Goal: Obtain resource: Download file/media

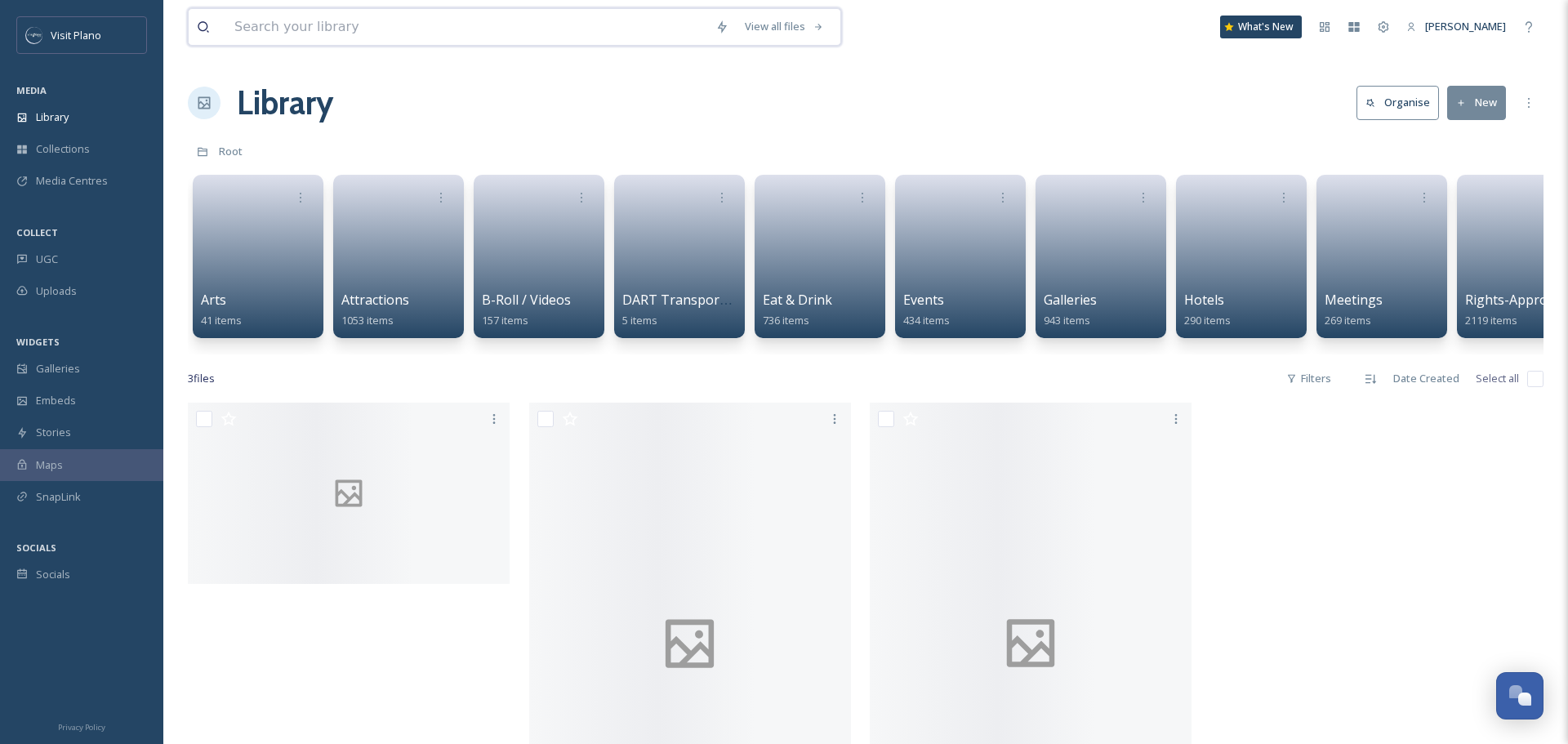
click at [329, 38] on input at bounding box center [466, 27] width 481 height 36
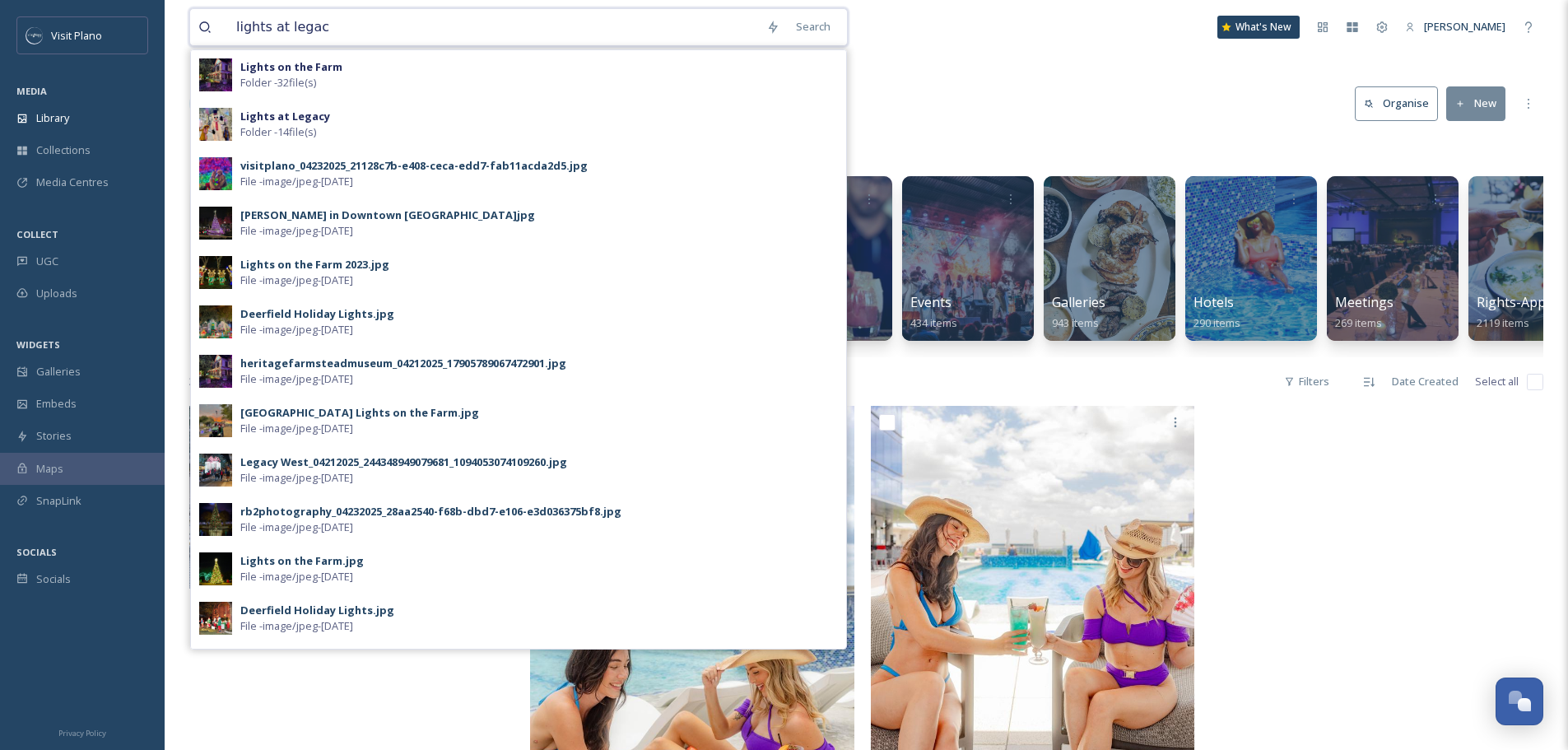
type input "lights at legacy"
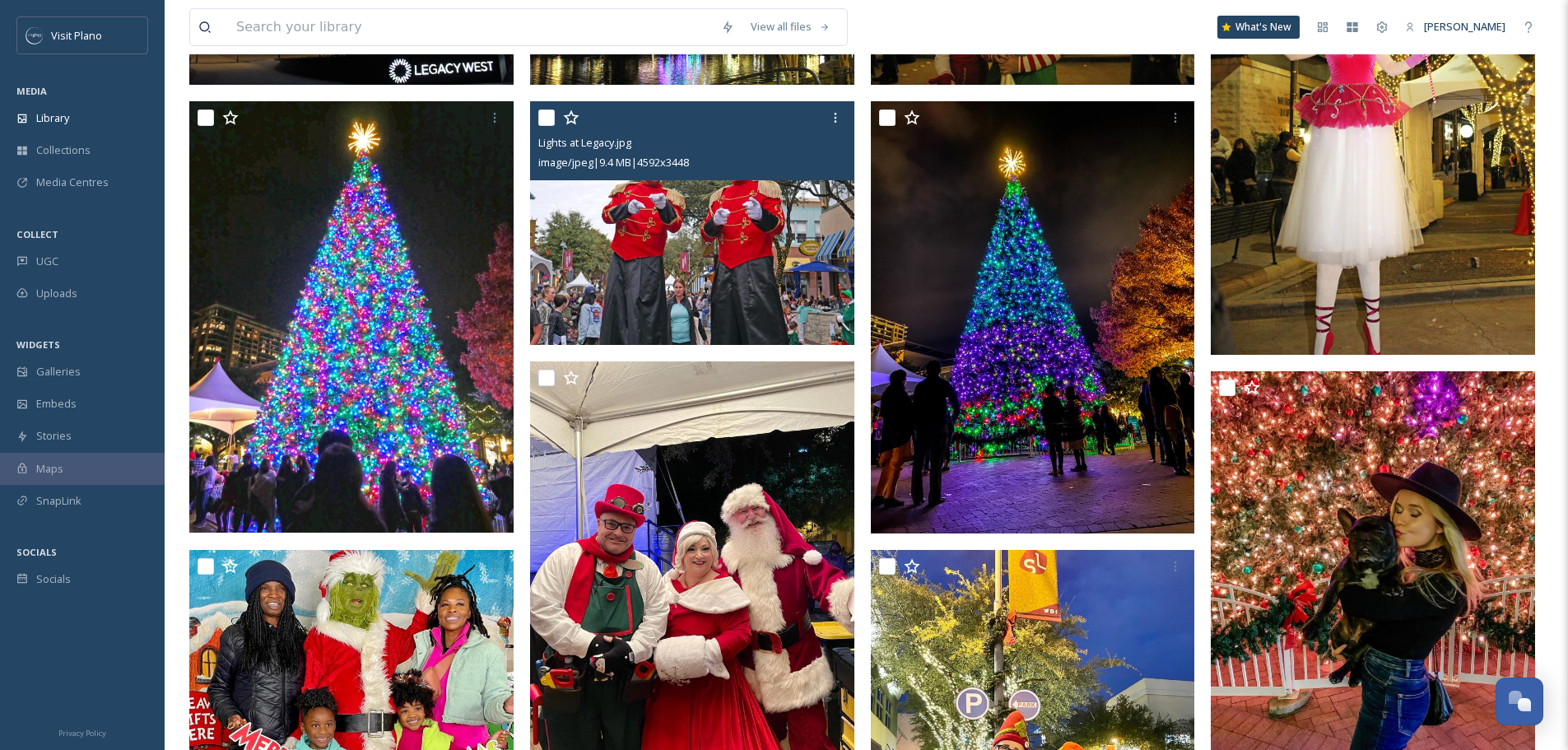
scroll to position [412, 0]
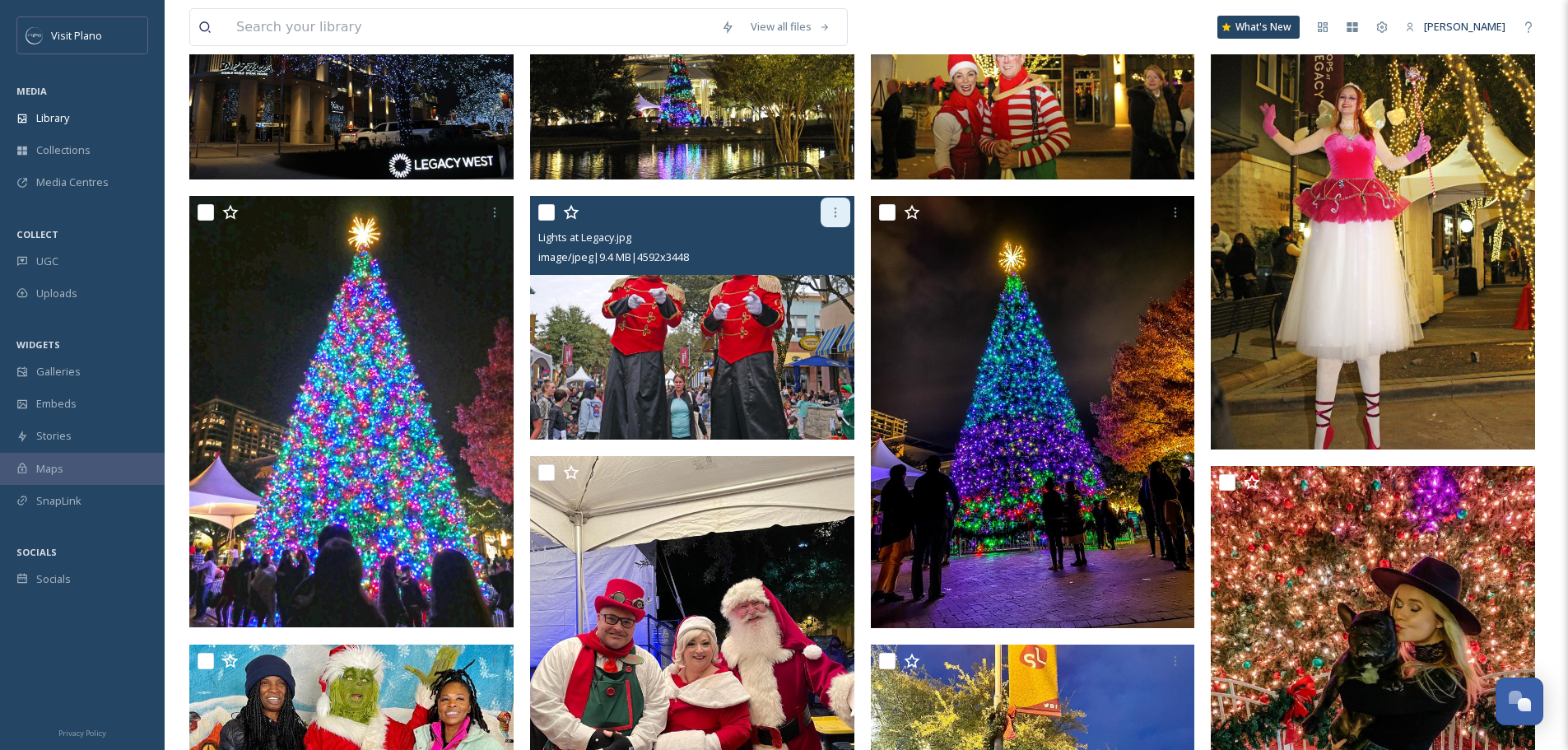
click at [831, 219] on div at bounding box center [835, 212] width 30 height 30
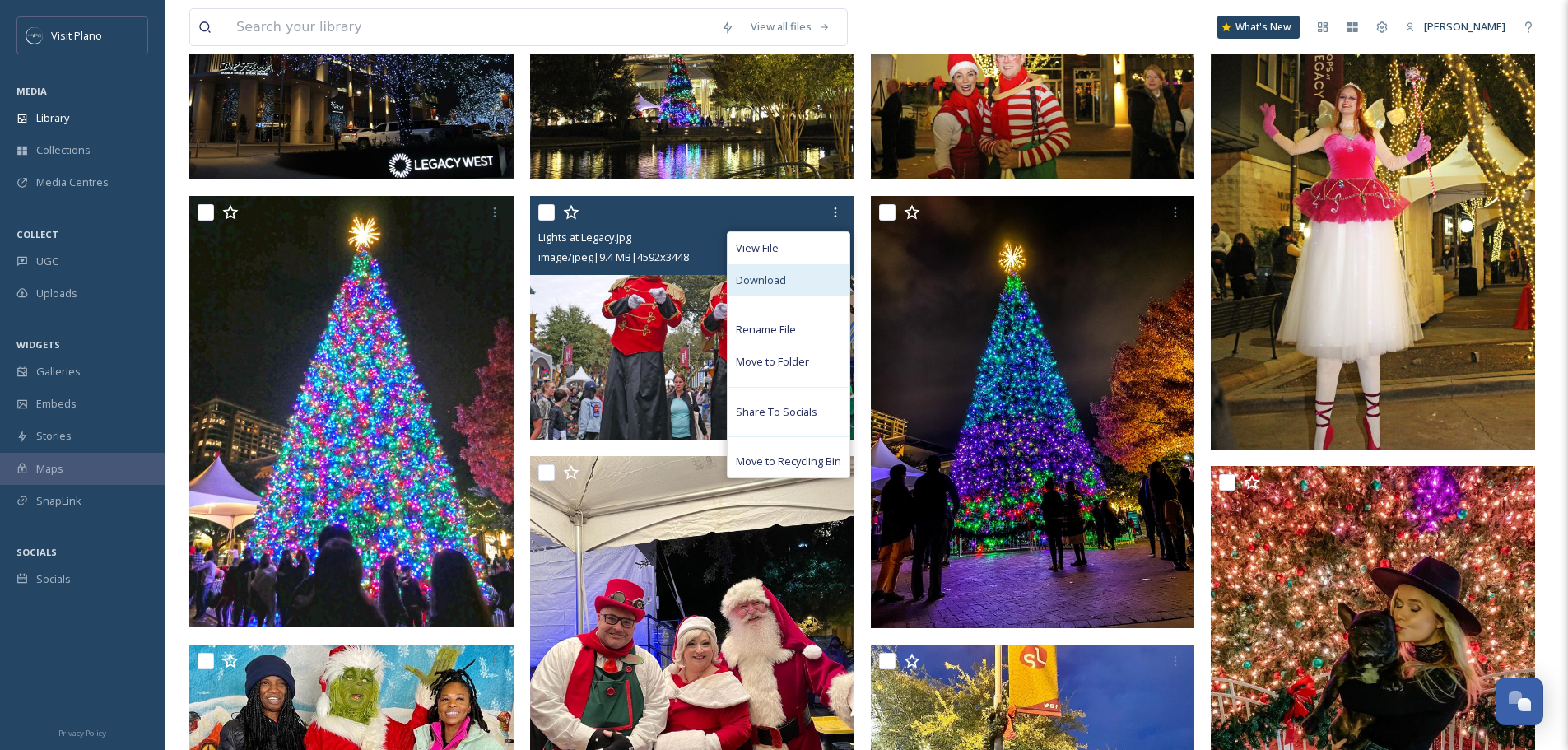
click at [796, 290] on div "Download" at bounding box center [788, 280] width 122 height 32
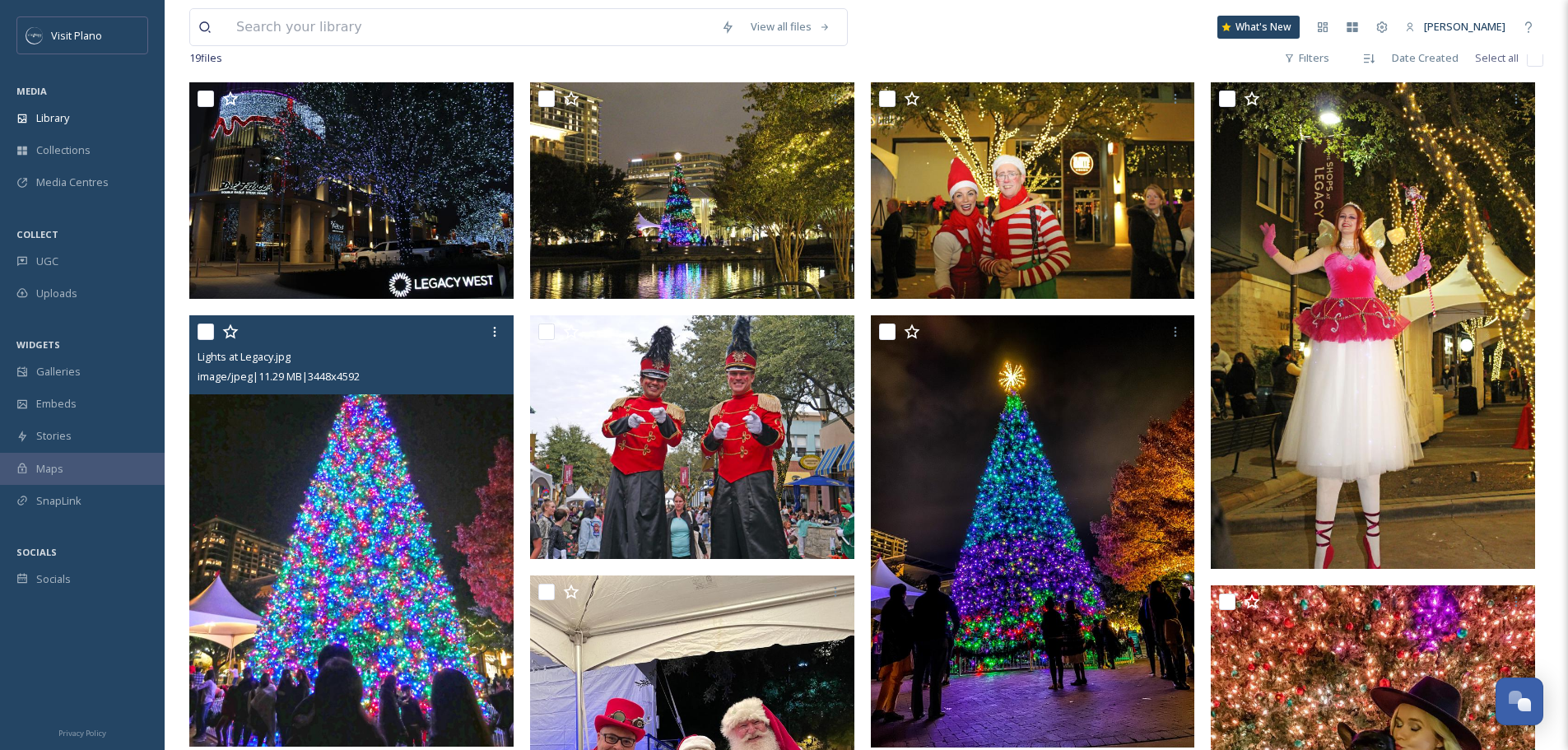
scroll to position [198, 0]
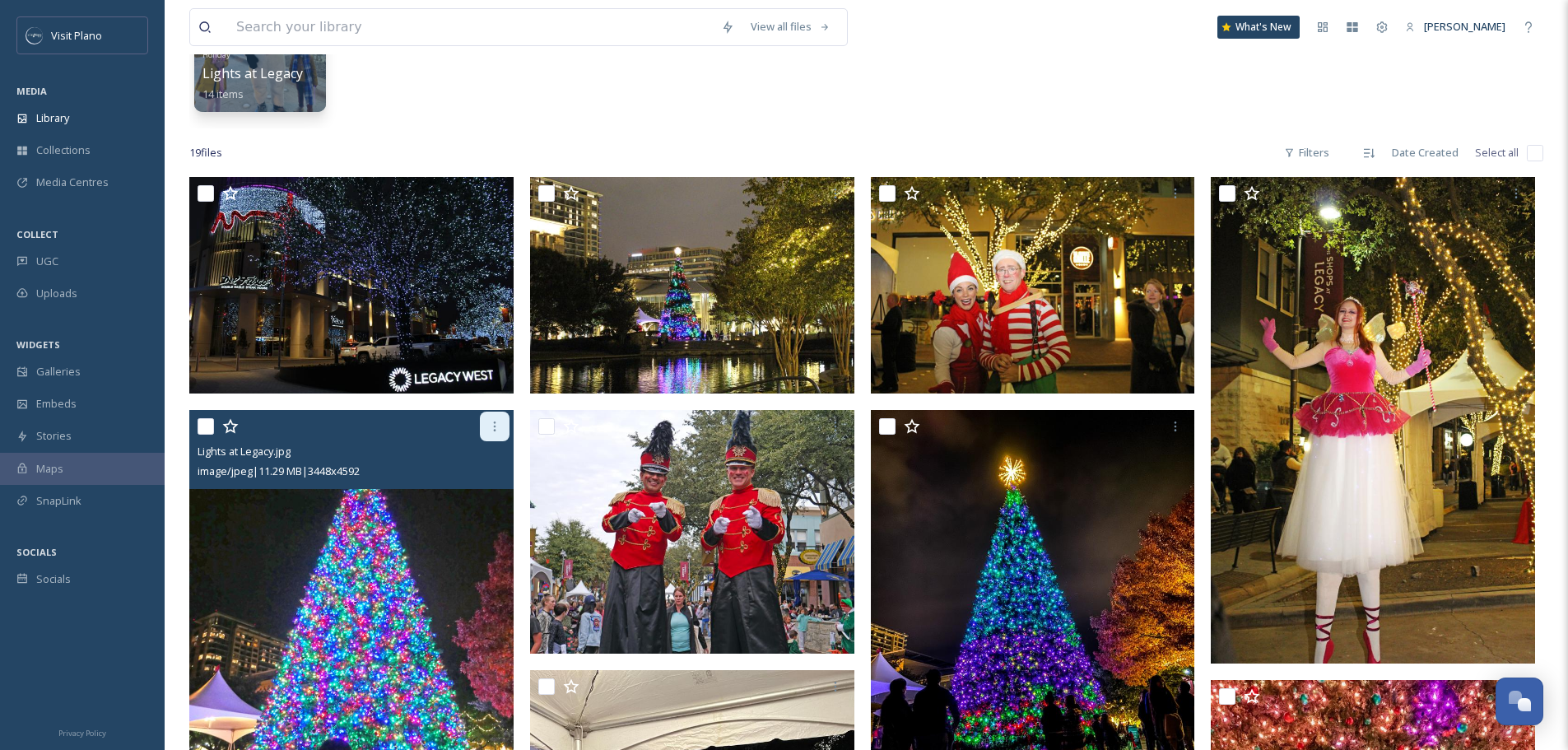
click at [504, 425] on div at bounding box center [494, 426] width 30 height 30
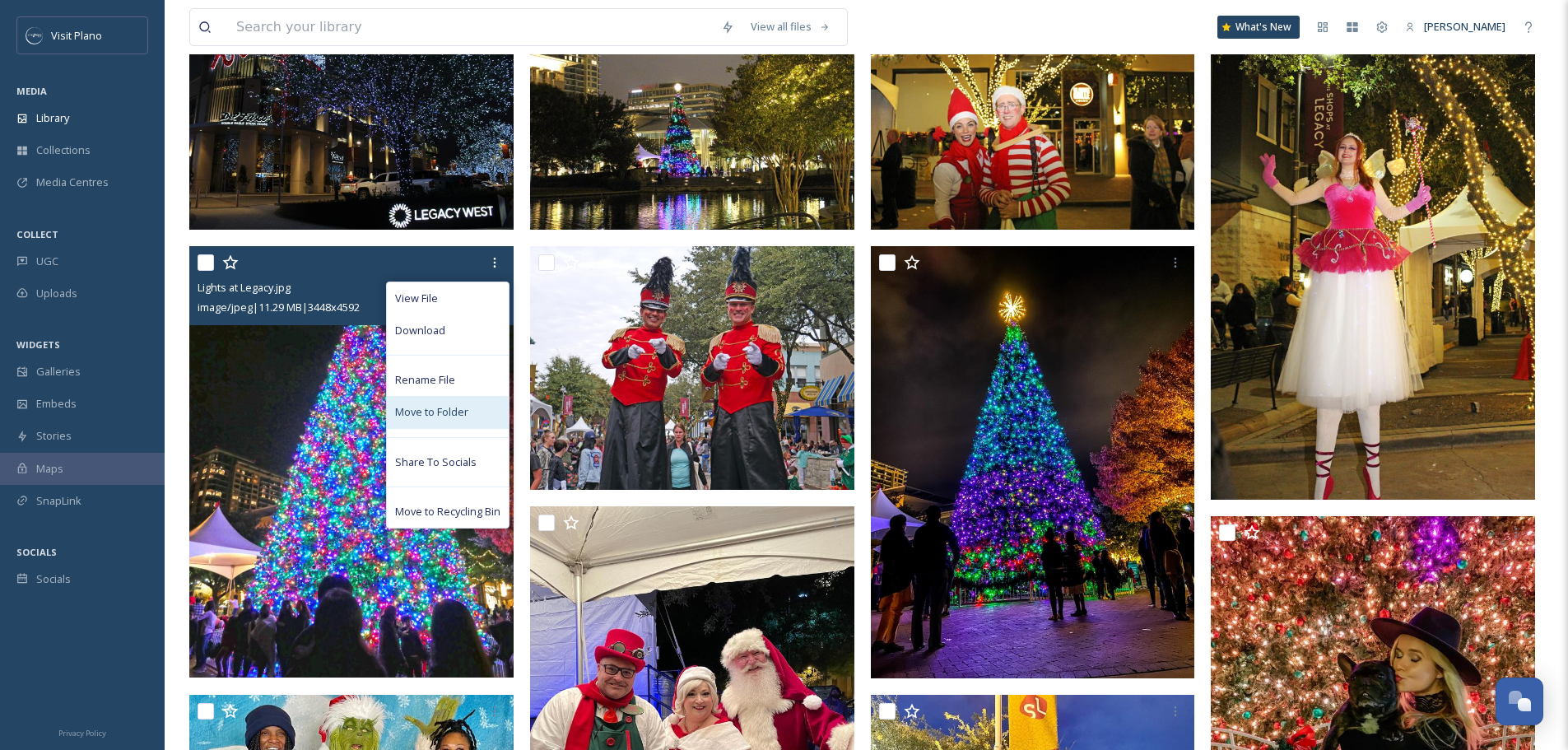
scroll to position [362, 0]
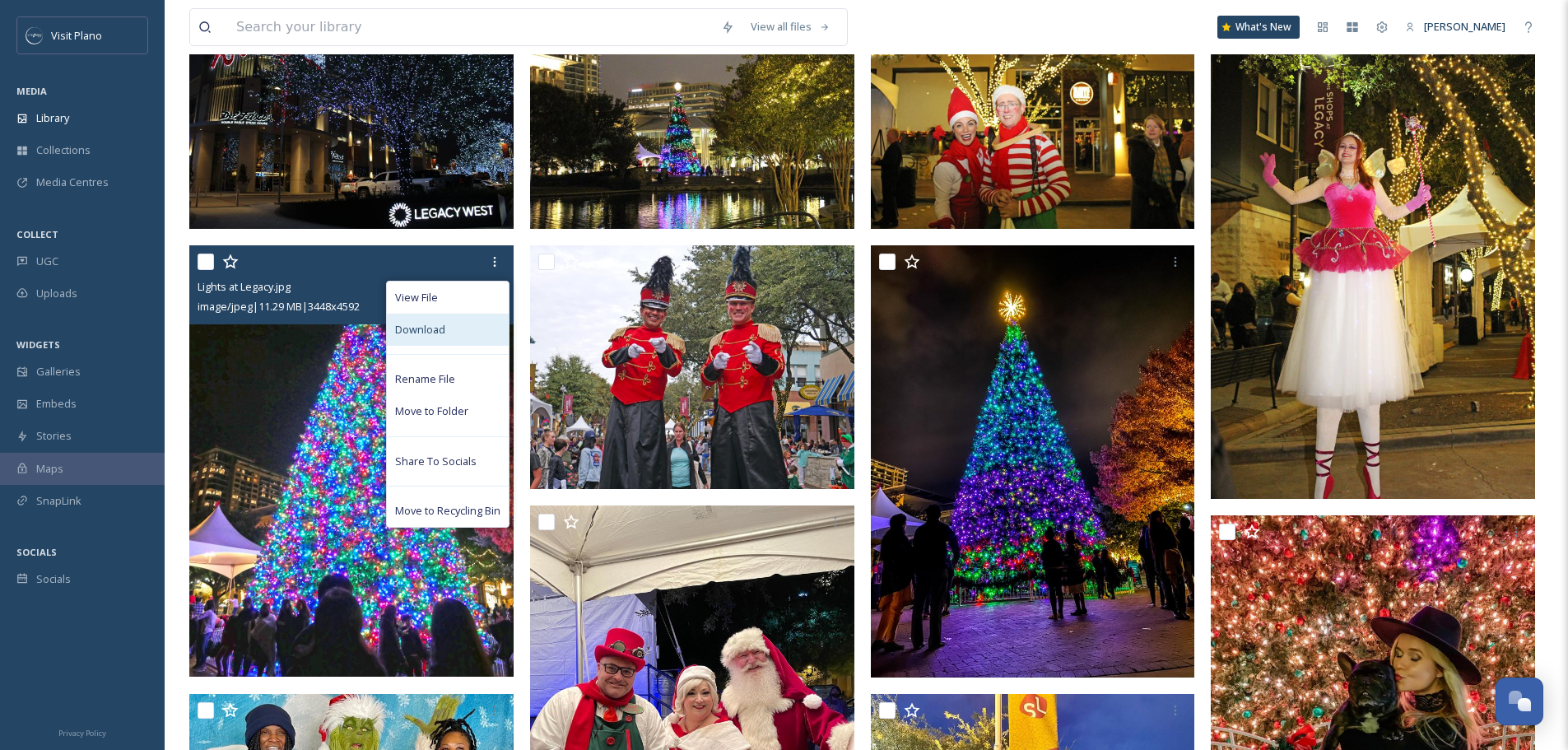
click at [461, 339] on div "Download" at bounding box center [447, 330] width 122 height 32
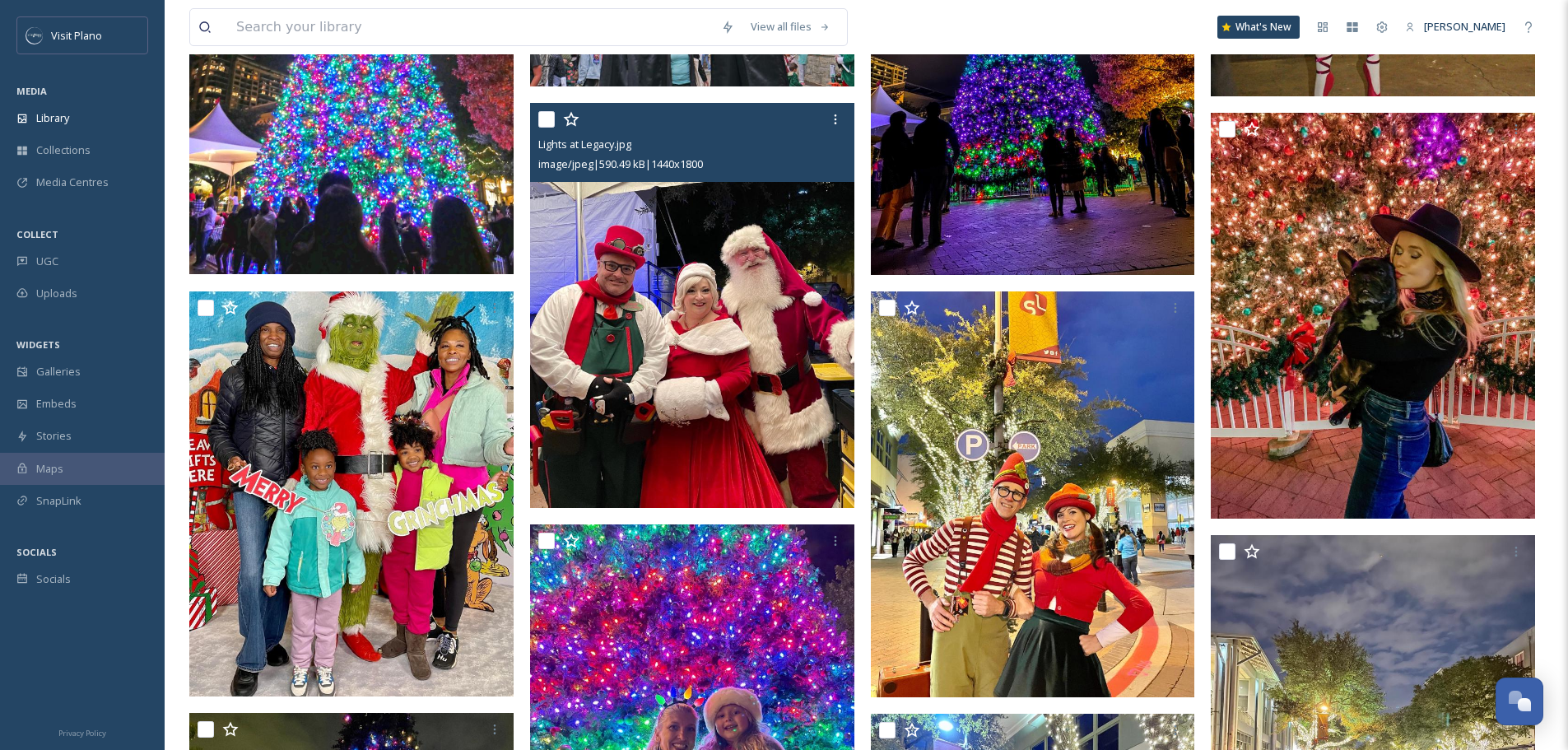
scroll to position [774, 0]
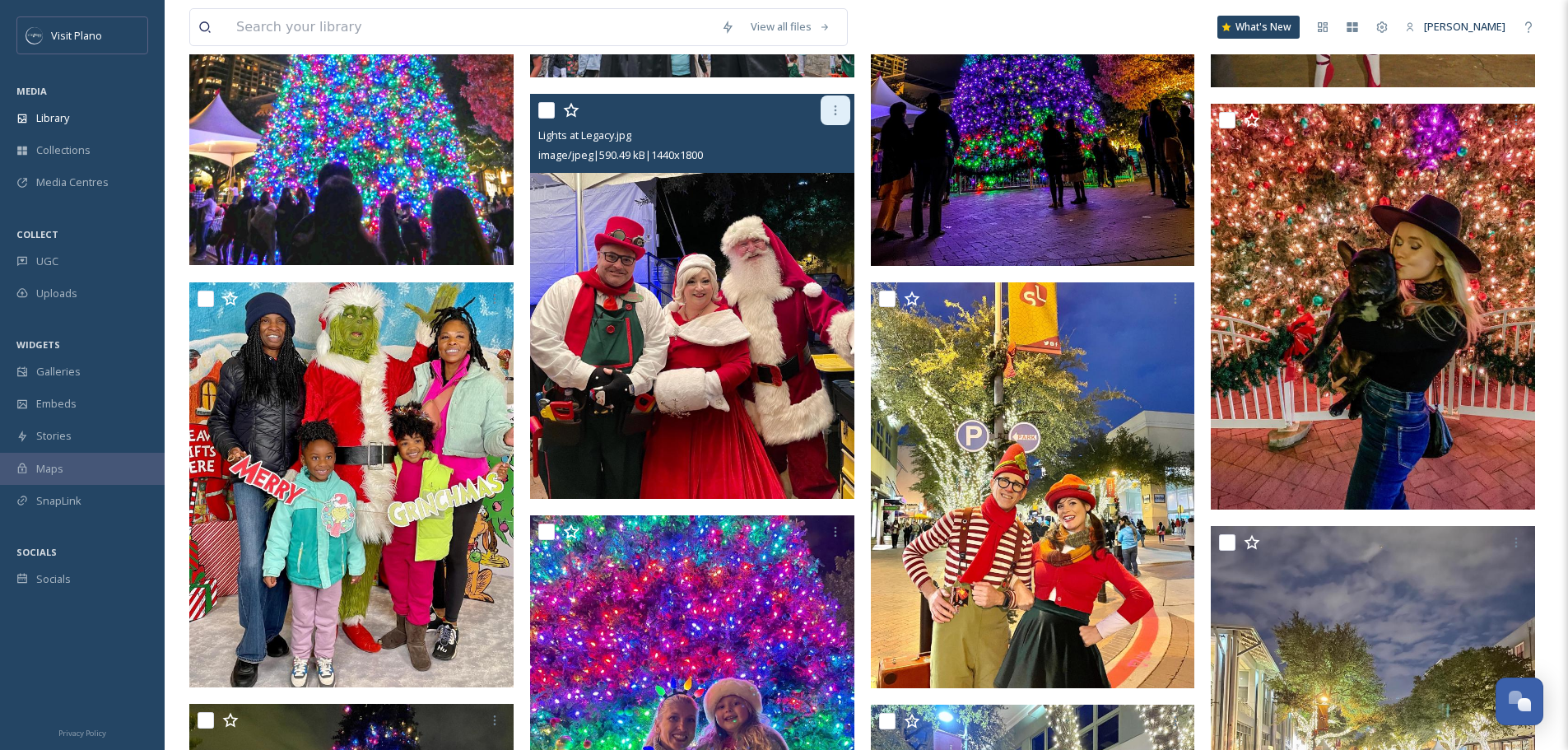
click at [831, 121] on div at bounding box center [835, 110] width 30 height 30
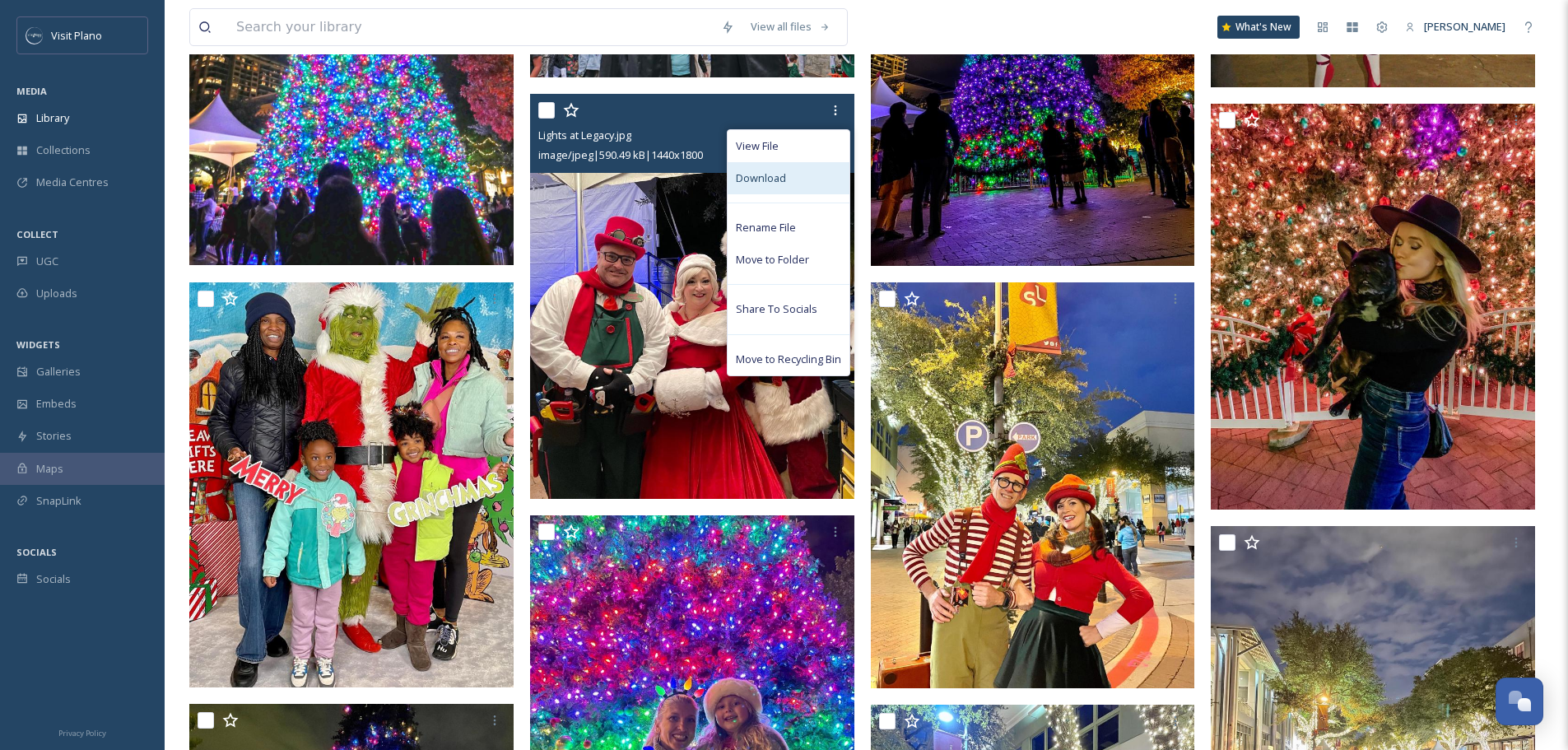
click at [785, 189] on div "Download" at bounding box center [788, 178] width 122 height 32
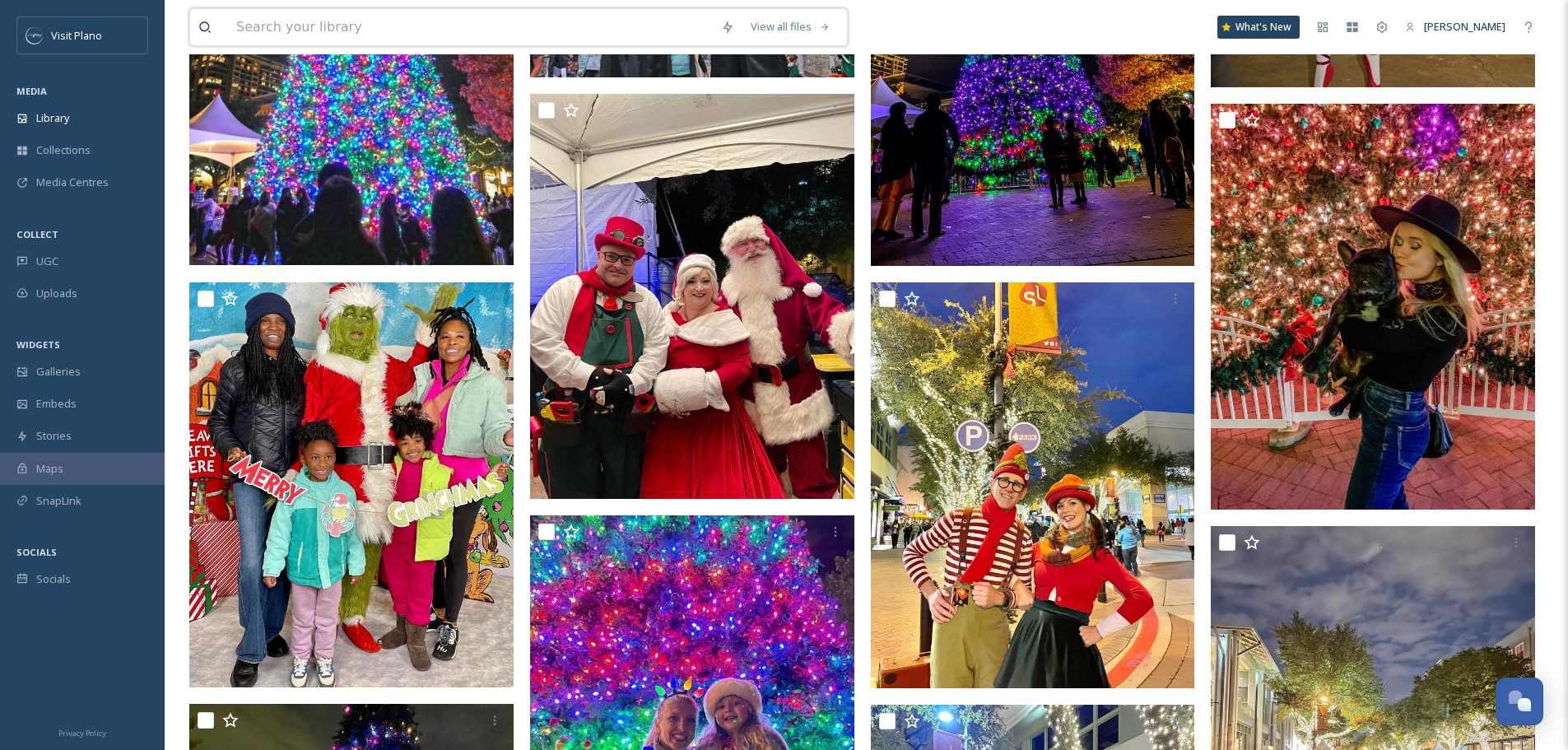
click at [315, 33] on input at bounding box center [470, 27] width 485 height 36
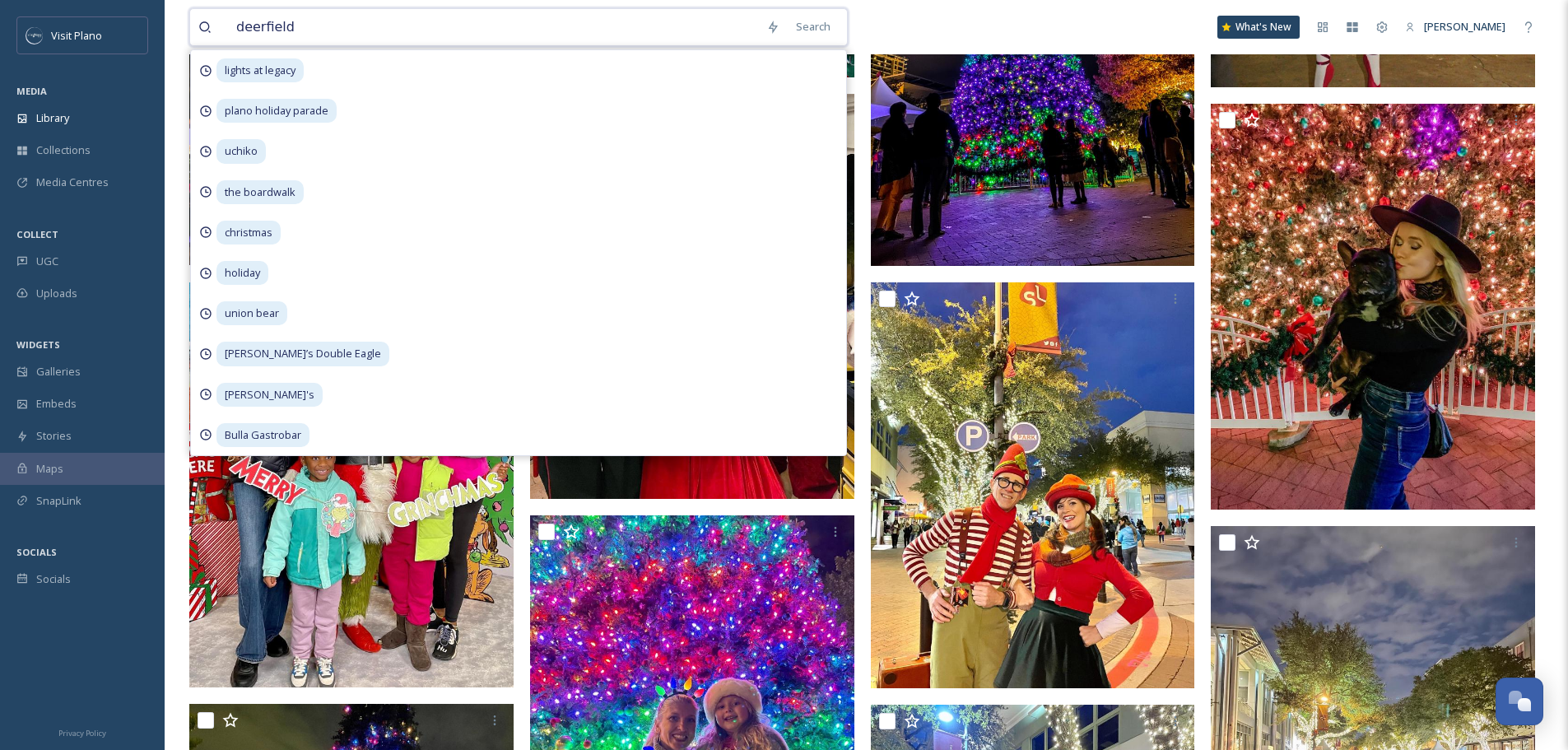
type input "deerfield"
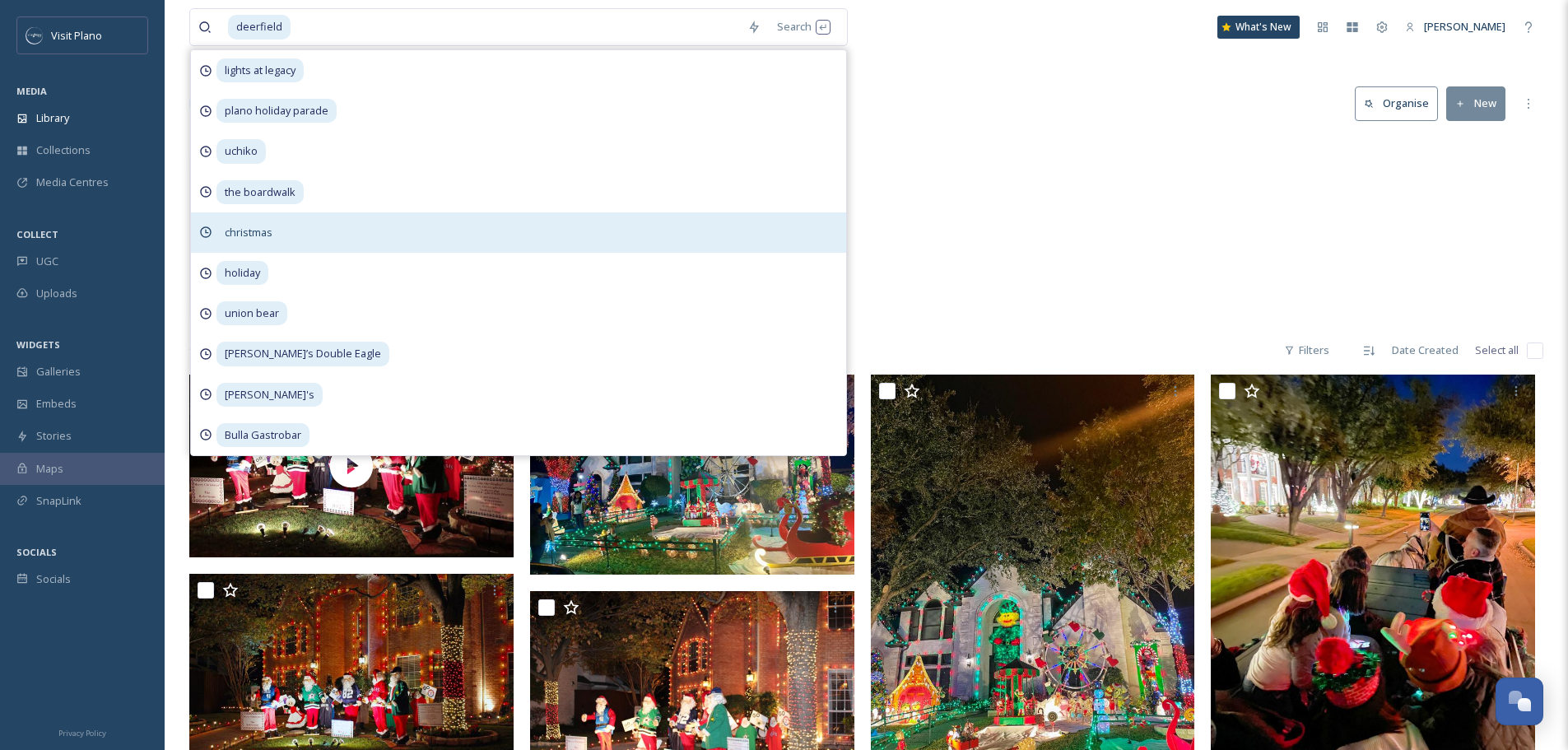
click at [844, 217] on div "christmas" at bounding box center [518, 233] width 655 height 41
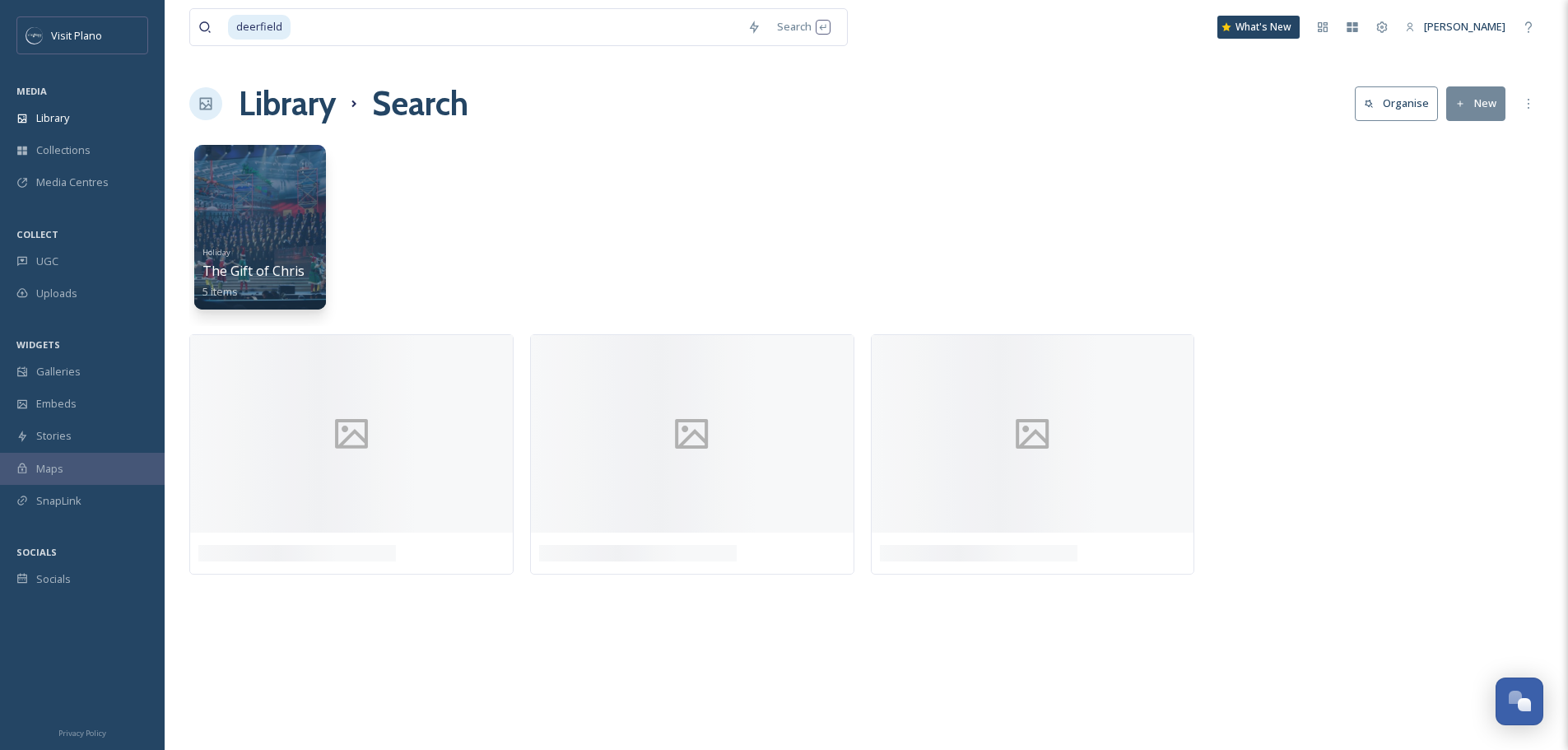
click at [1011, 190] on div "Holiday The Gift of Christmas 5 items" at bounding box center [866, 232] width 1354 height 189
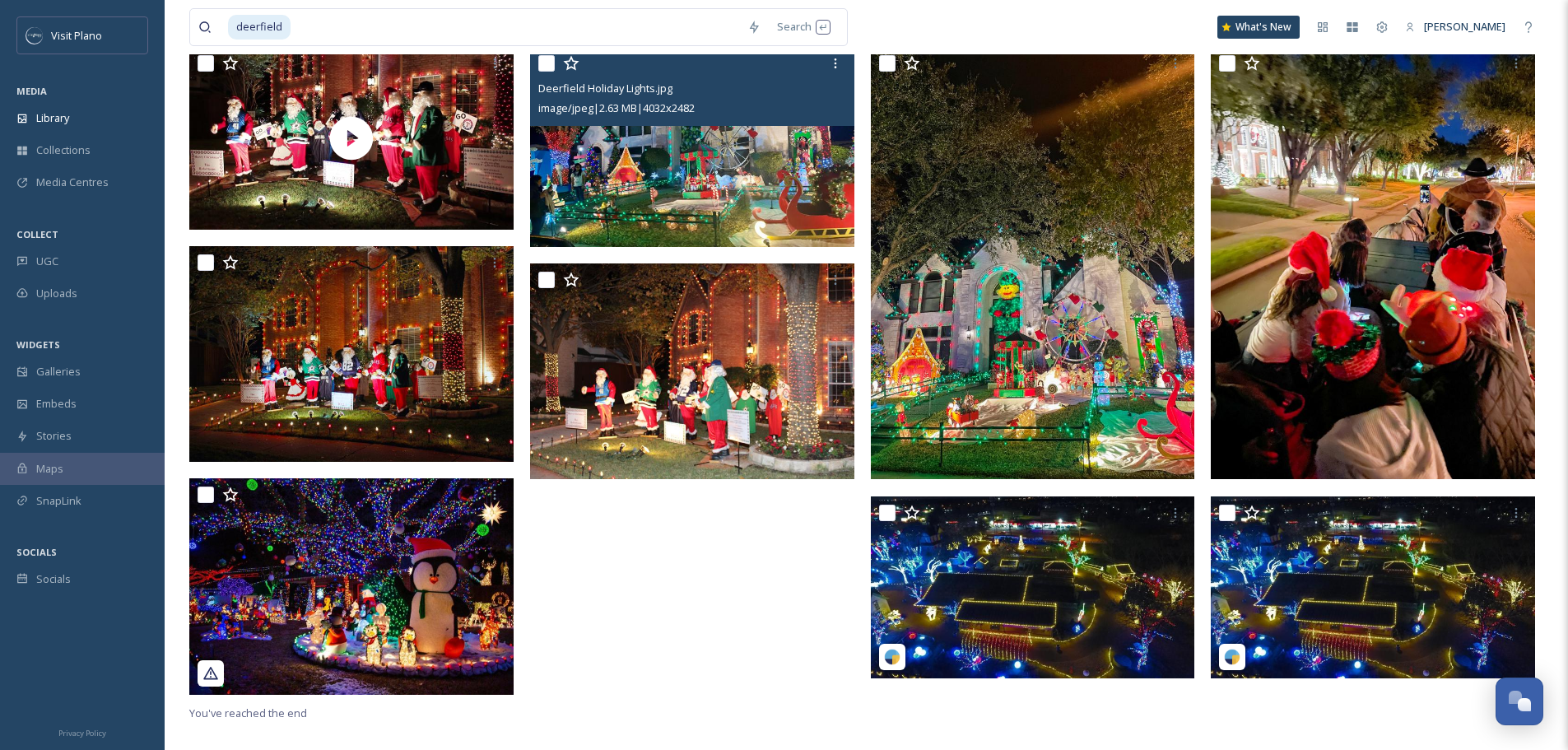
scroll to position [329, 0]
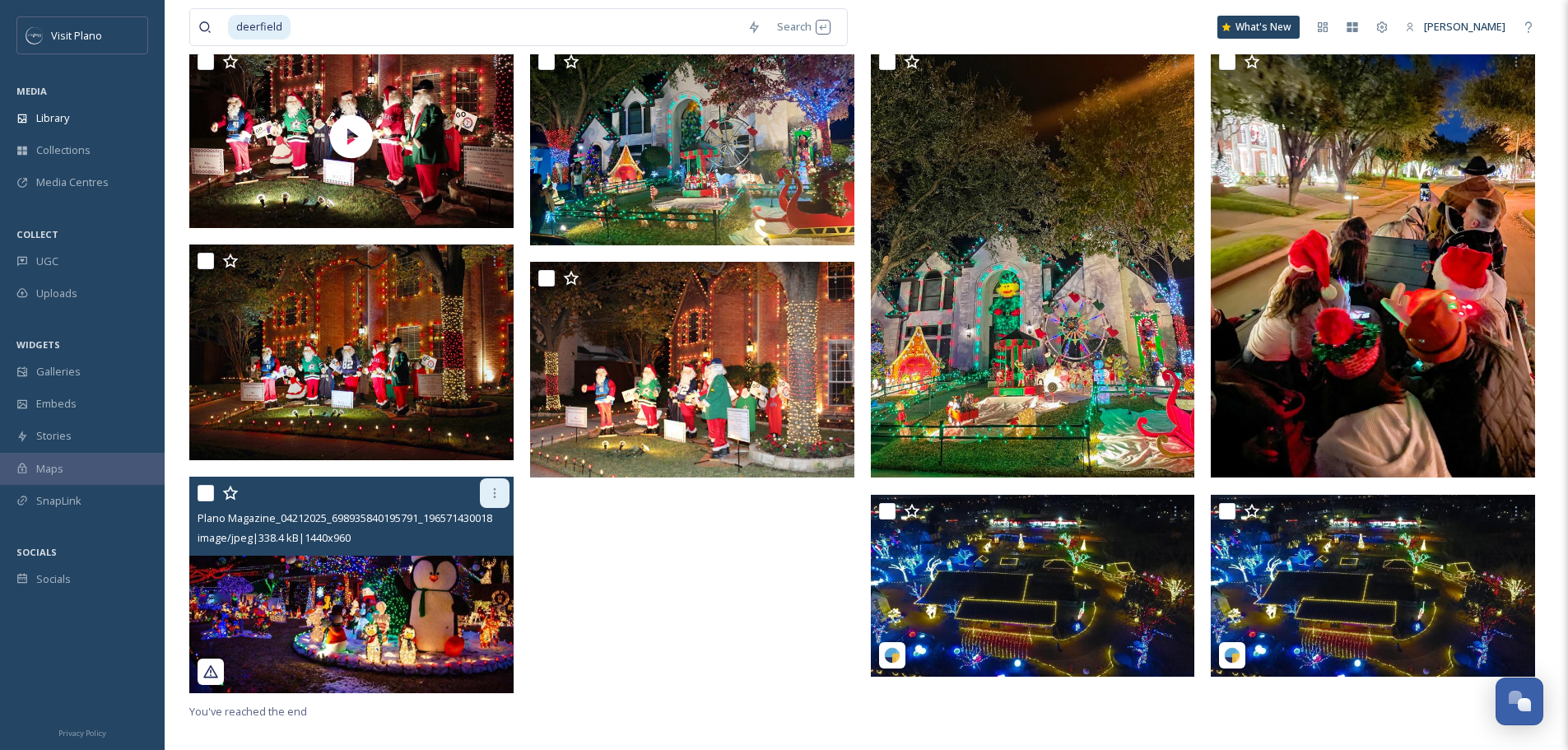
click at [499, 497] on icon at bounding box center [495, 493] width 14 height 14
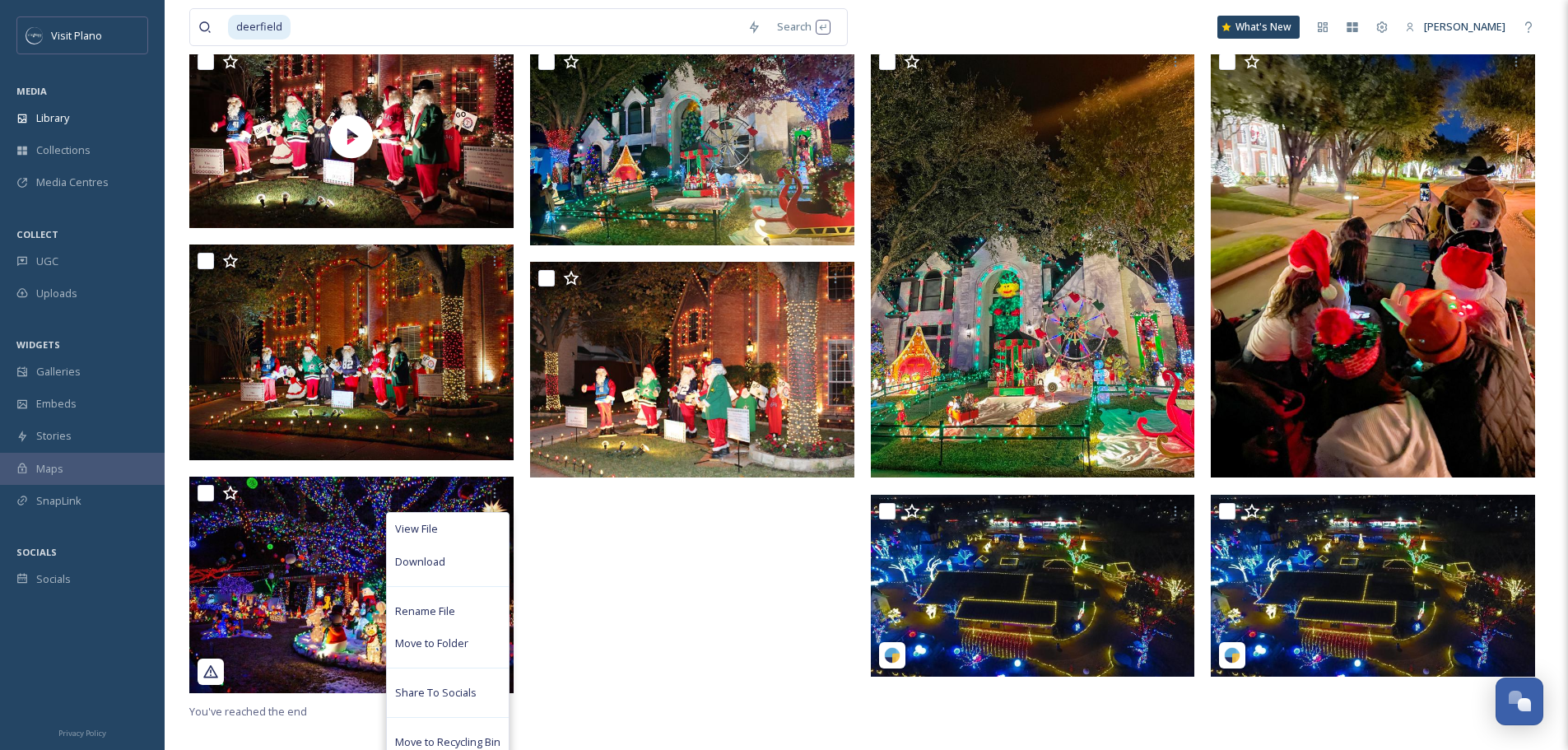
click at [654, 529] on div at bounding box center [696, 374] width 332 height 656
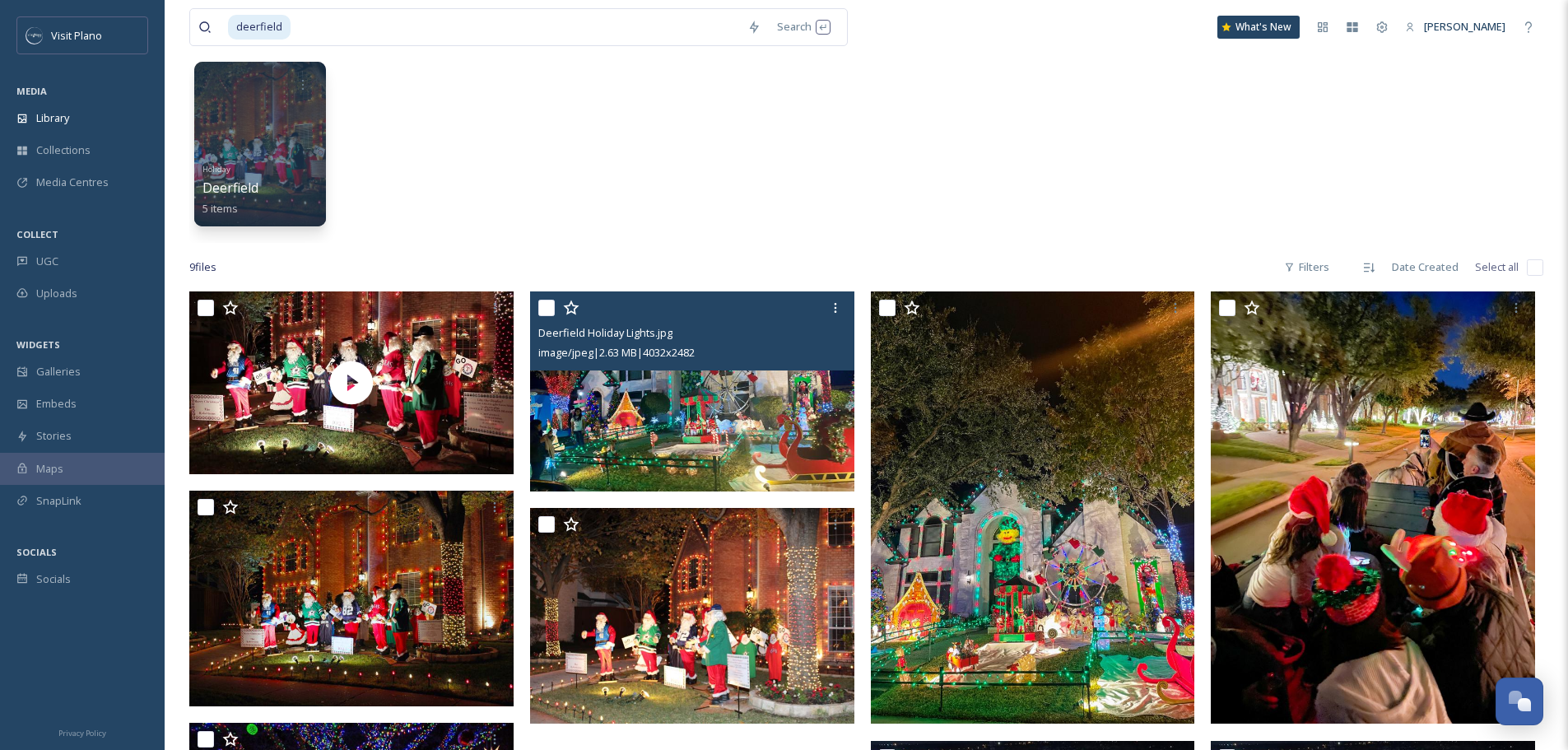
scroll to position [82, 0]
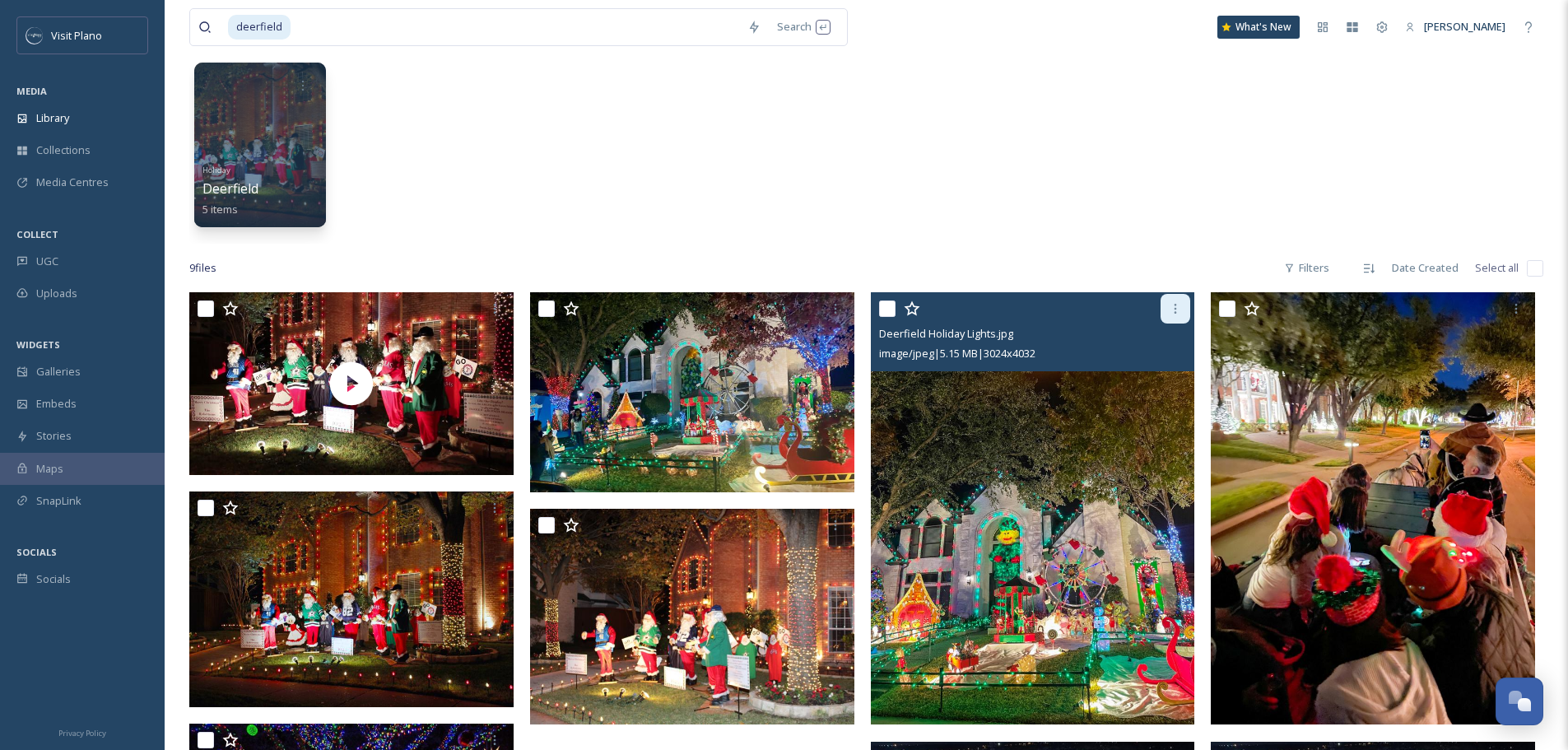
click at [1171, 312] on icon at bounding box center [1176, 309] width 14 height 14
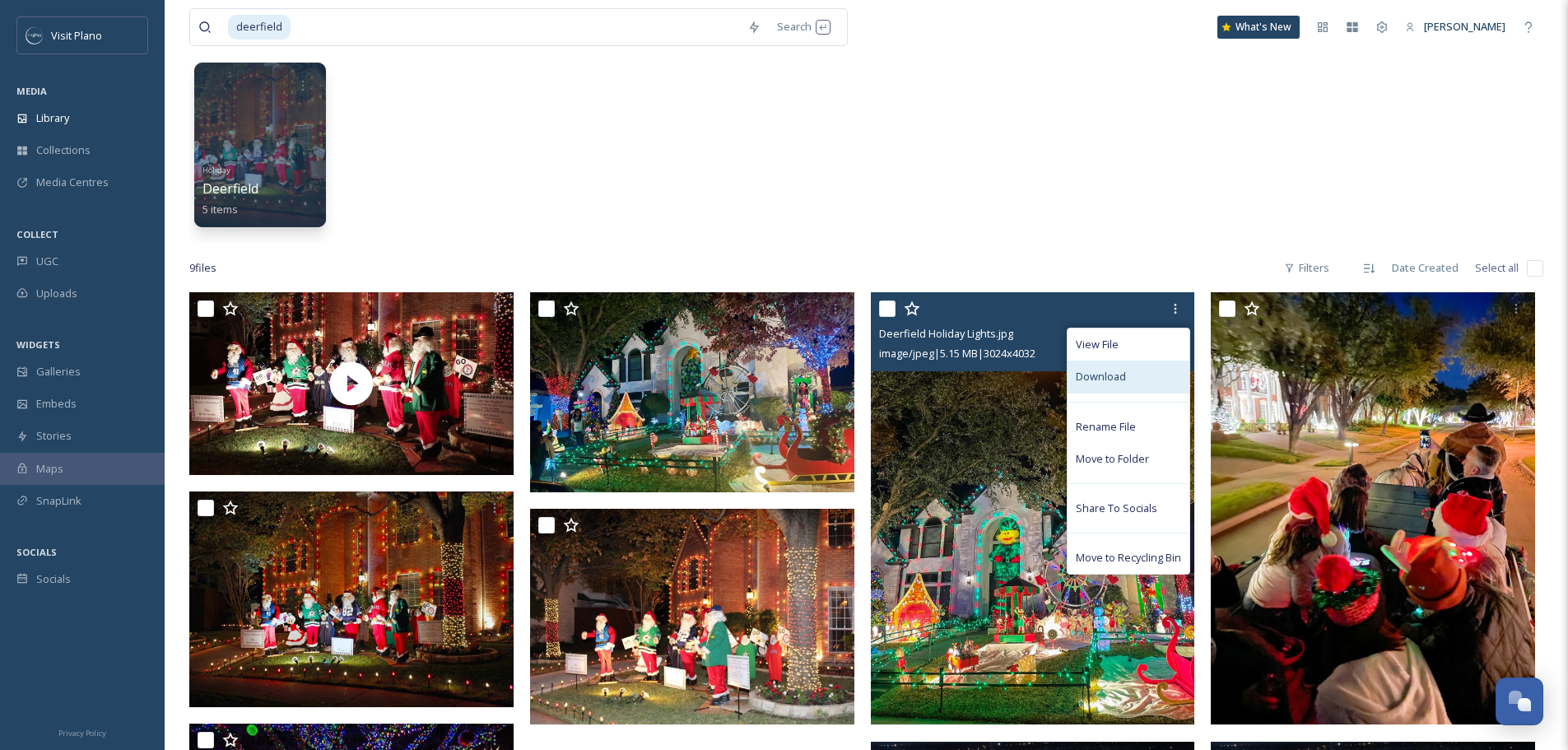
click at [1117, 389] on div "Download" at bounding box center [1128, 376] width 122 height 32
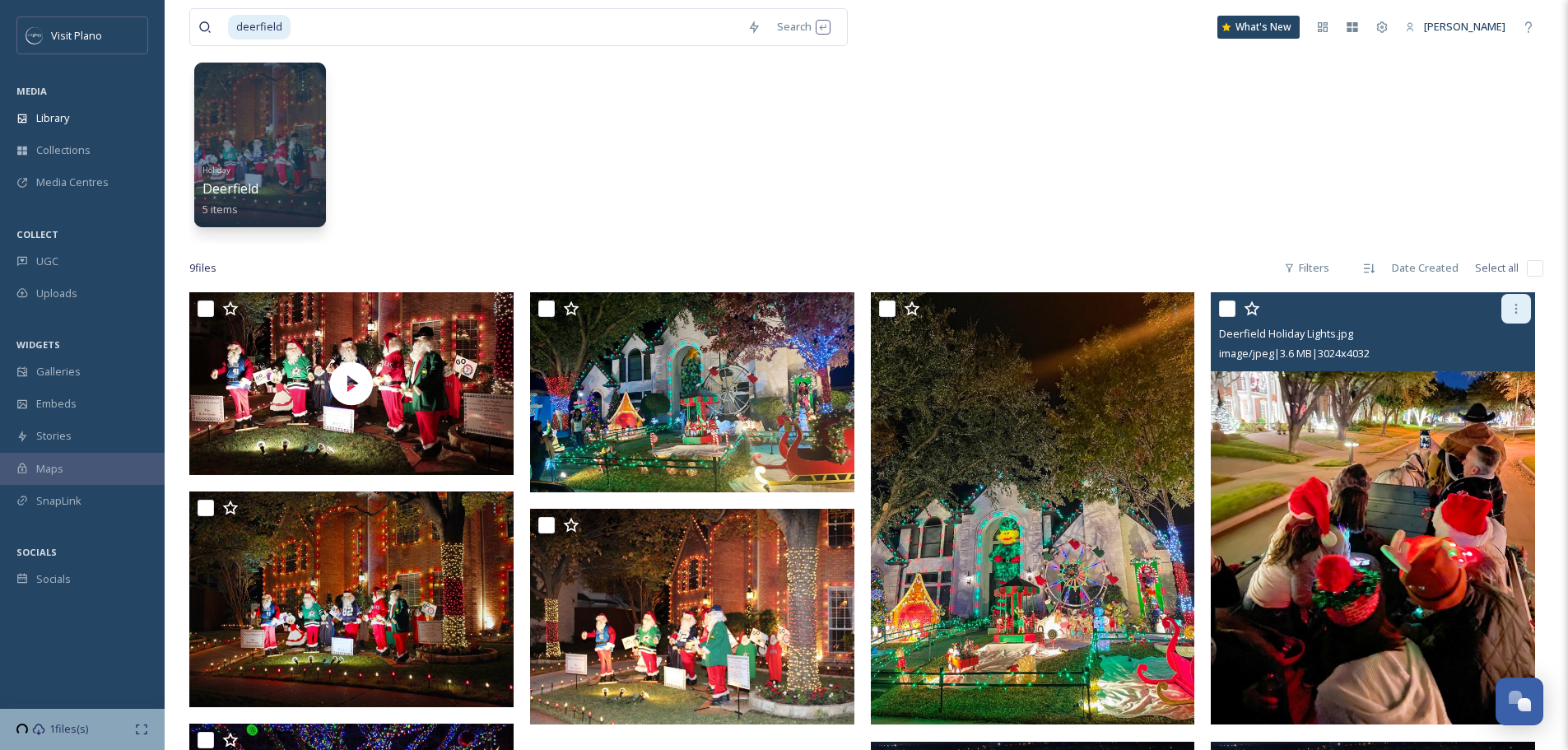
click at [1507, 316] on div at bounding box center [1516, 308] width 30 height 30
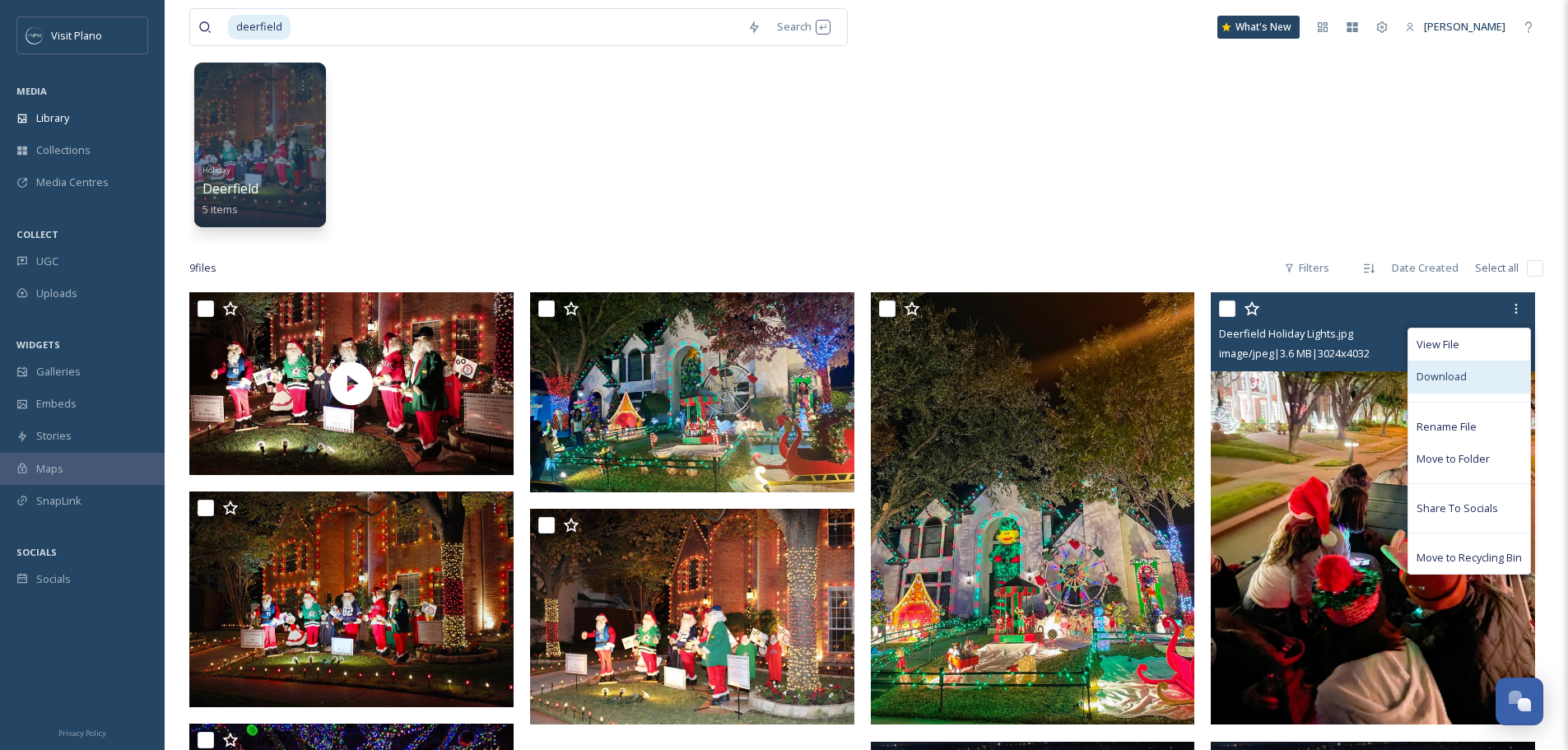
click at [1471, 385] on div "Download" at bounding box center [1469, 376] width 122 height 32
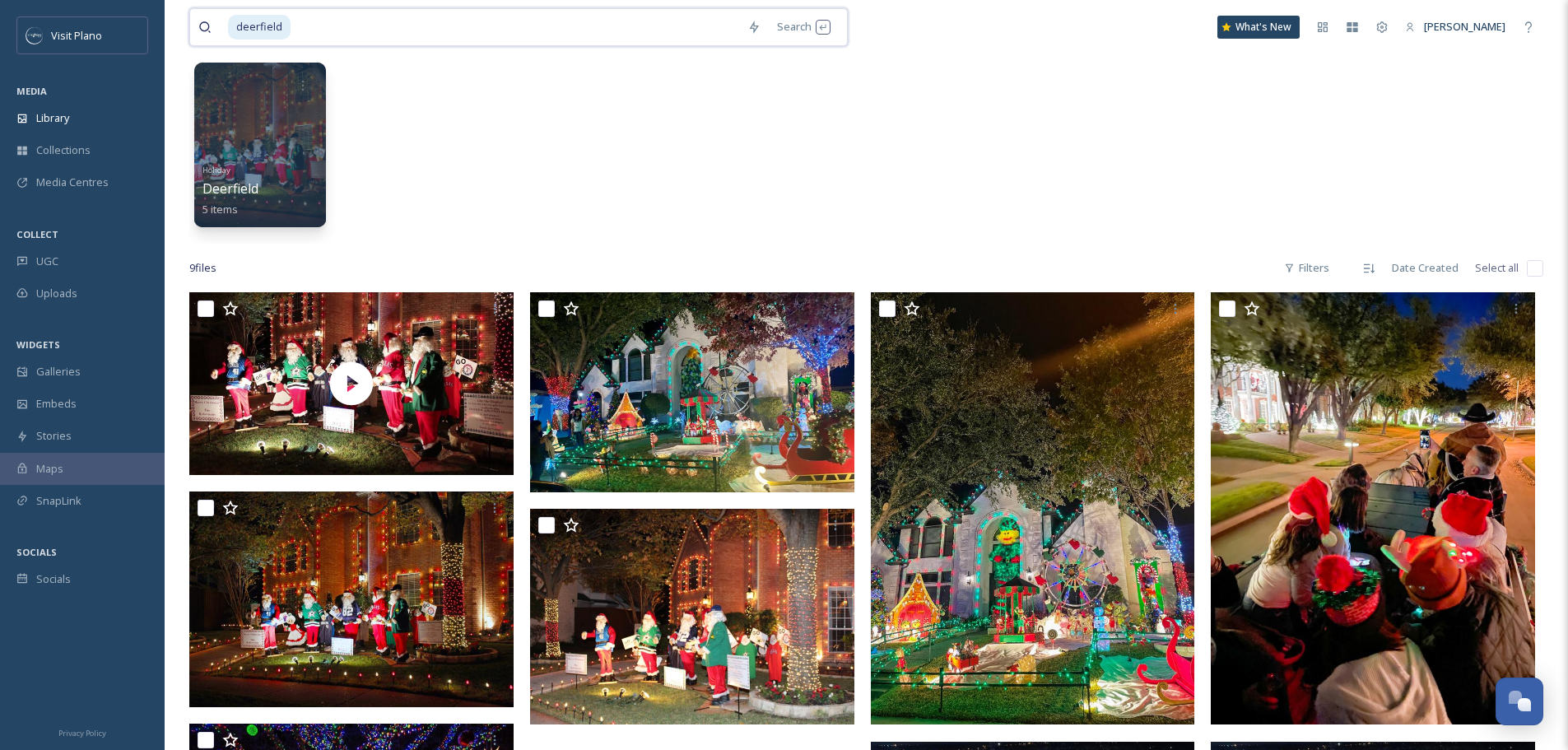
click at [531, 31] on input at bounding box center [516, 27] width 447 height 36
type input "d"
type input "lights on the farm"
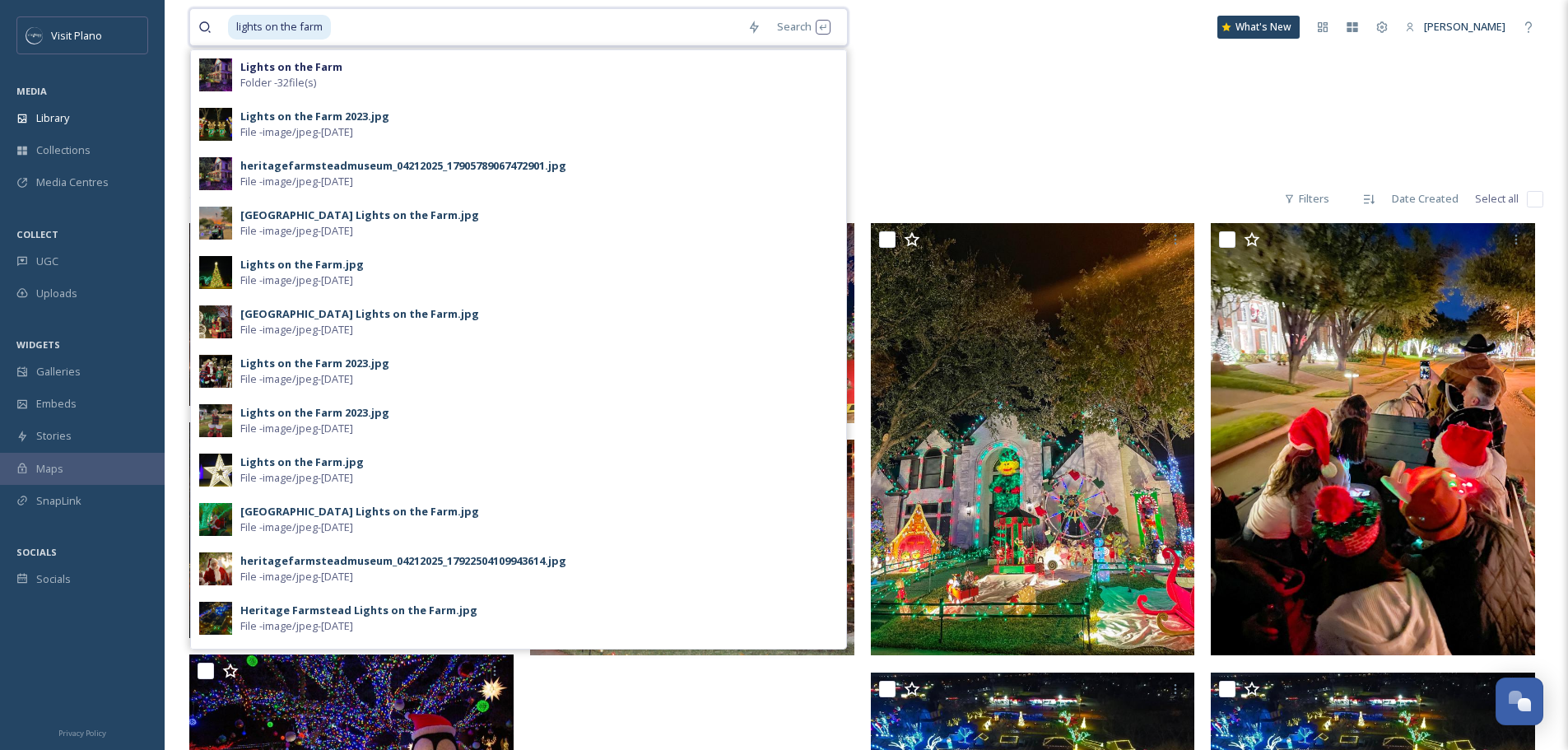
scroll to position [247, 0]
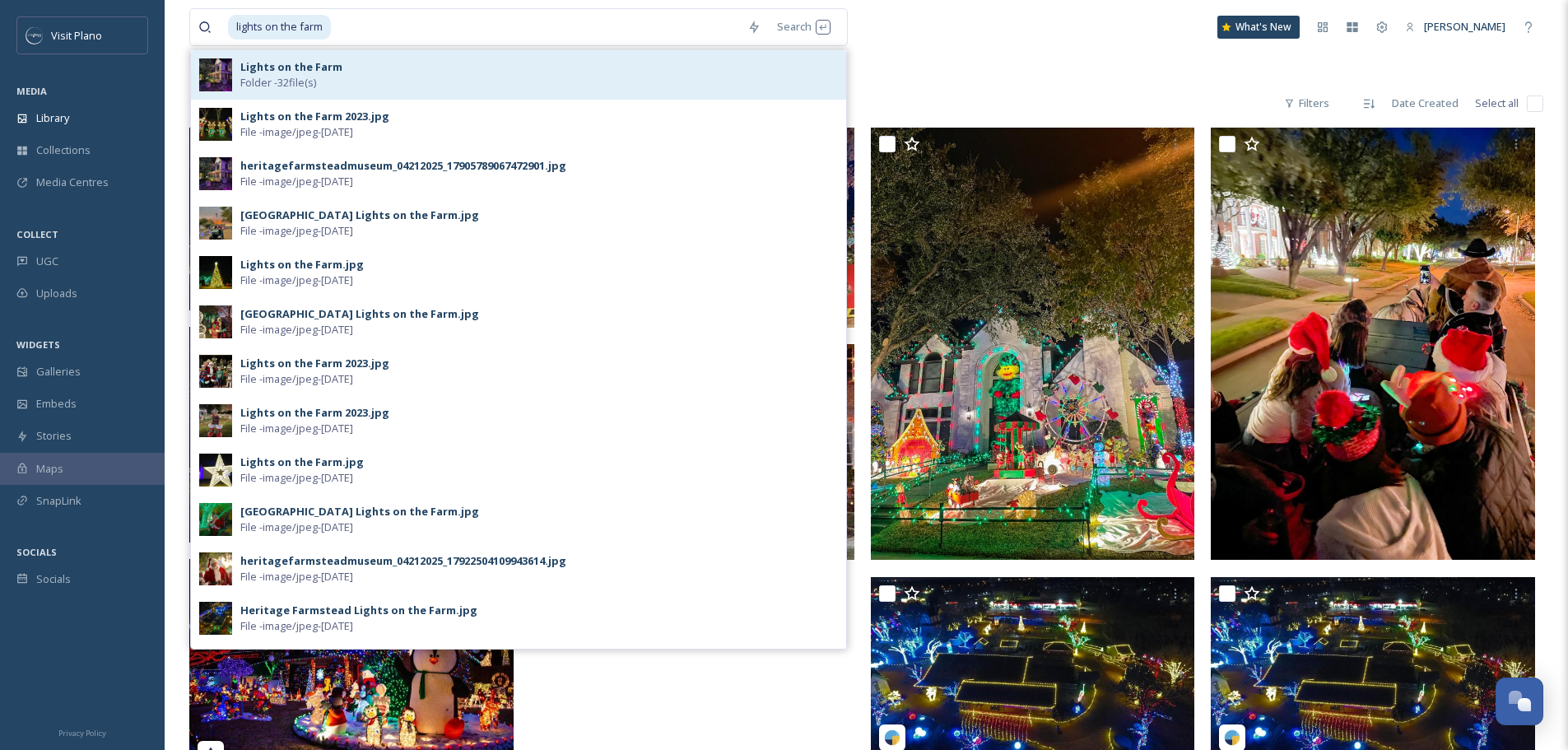
click at [506, 76] on div "Lights on the Farm Folder - 32 file(s)" at bounding box center [539, 74] width 598 height 31
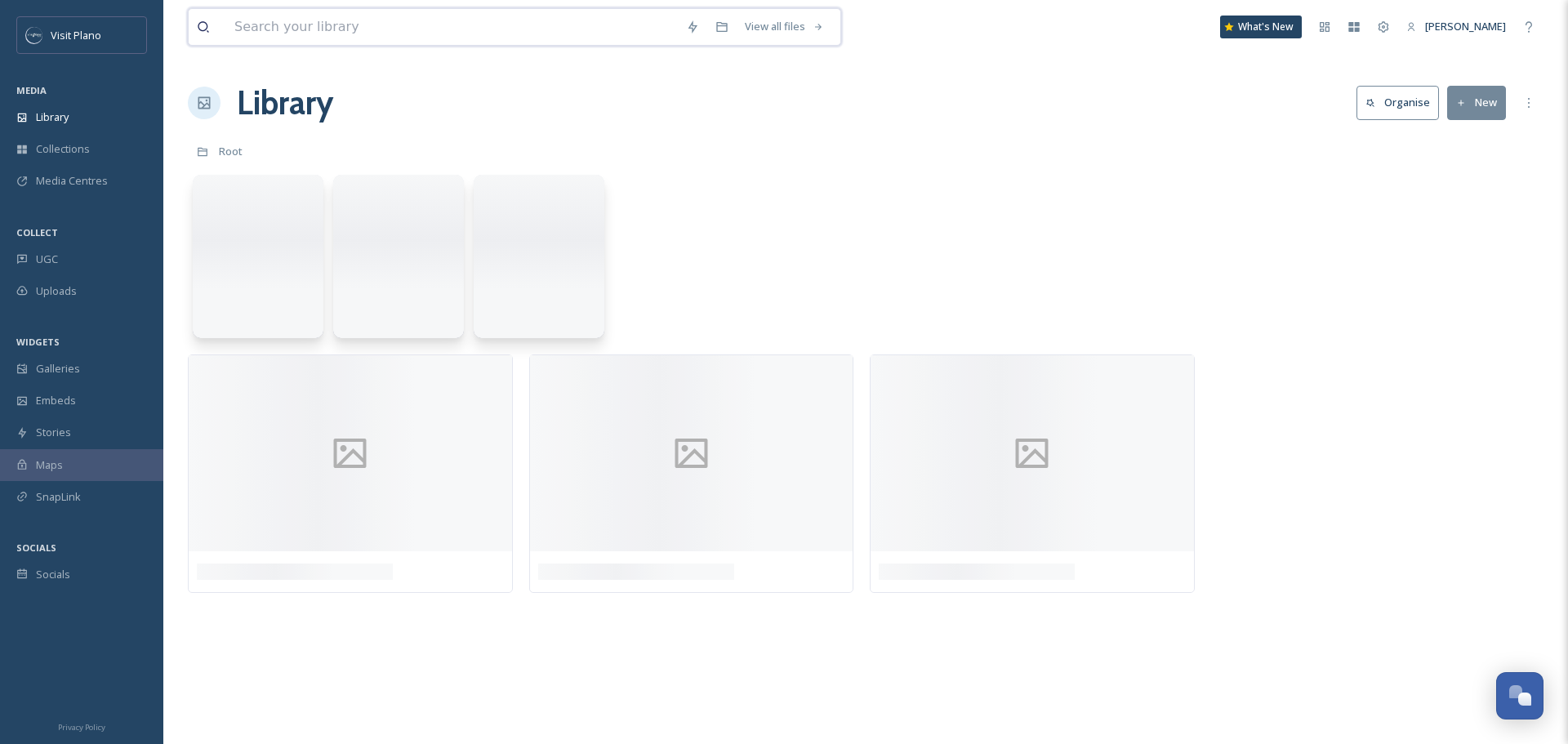
click at [477, 29] on input at bounding box center [452, 27] width 451 height 36
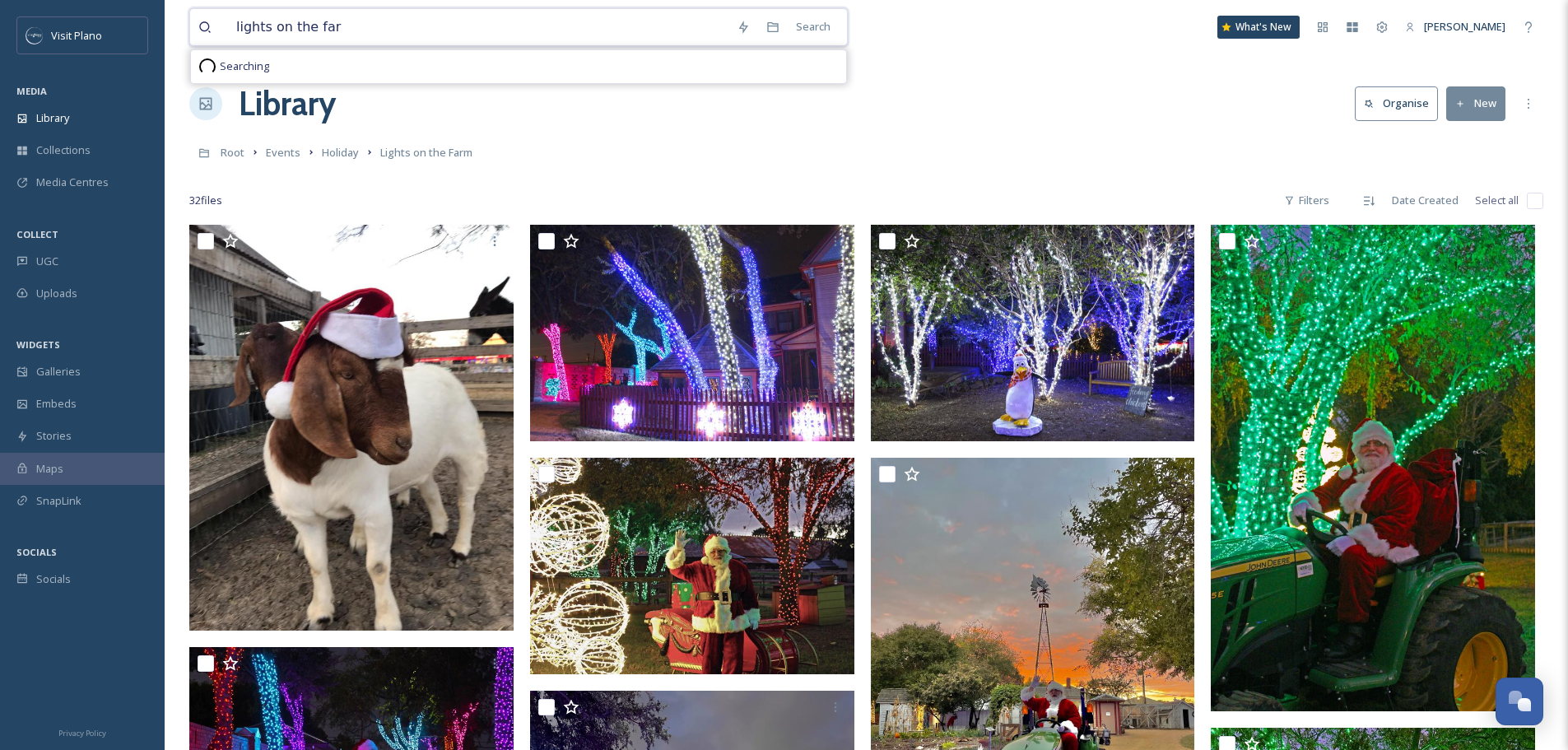
type input "lights on the farm"
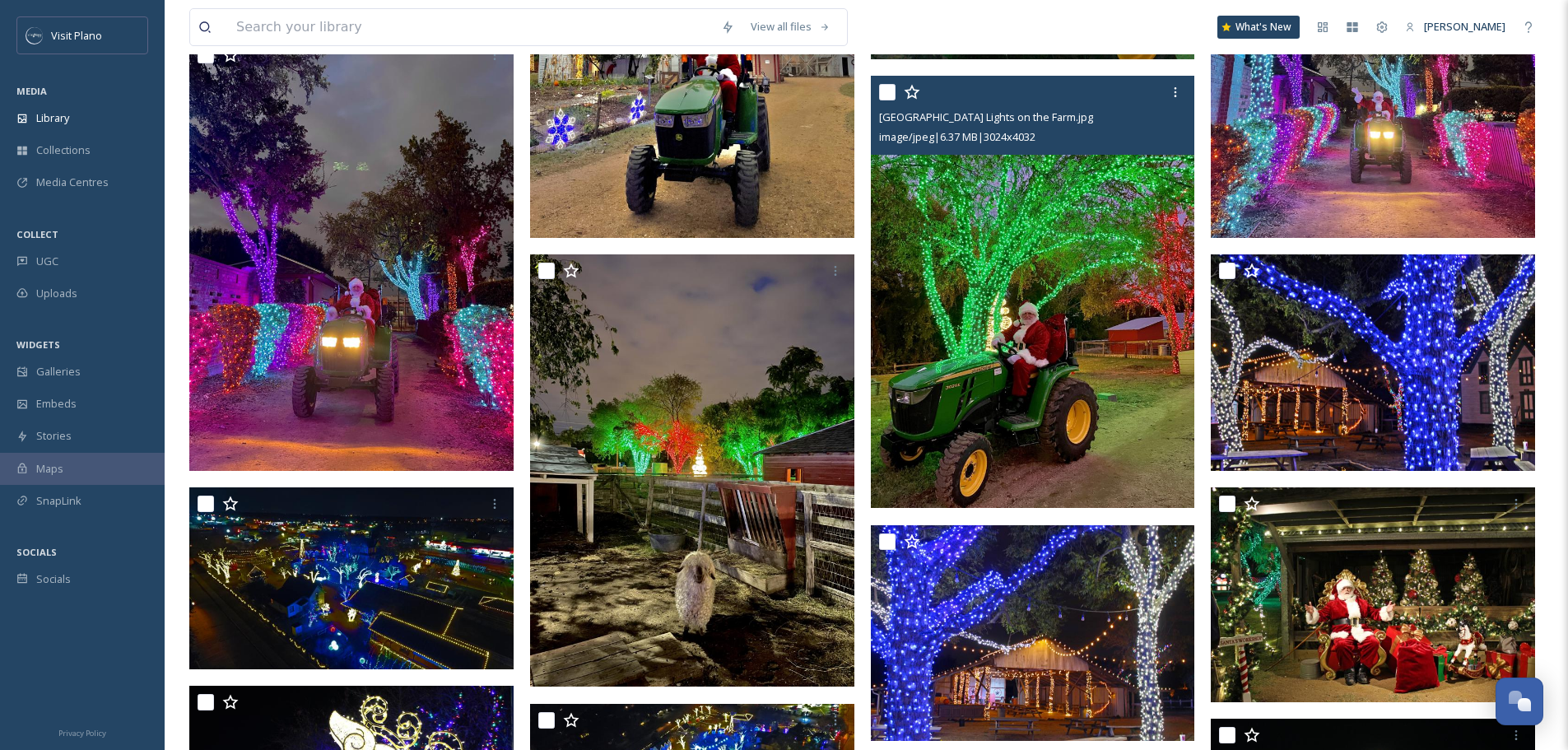
scroll to position [657, 0]
